Goal: Information Seeking & Learning: Learn about a topic

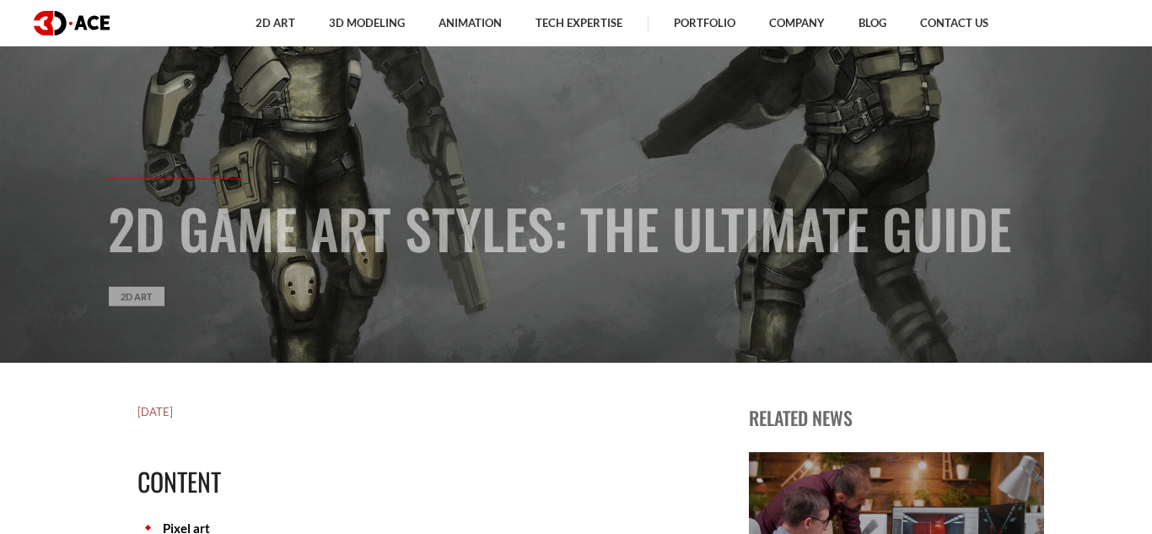
scroll to position [170, 0]
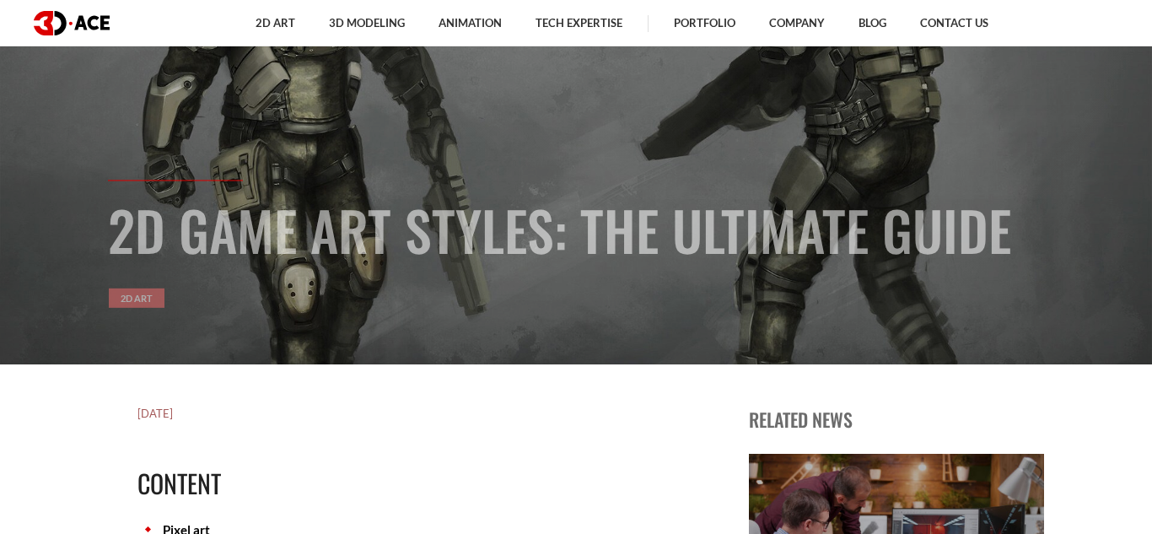
click at [163, 304] on link "2D Art" at bounding box center [137, 297] width 56 height 19
